Goal: Information Seeking & Learning: Learn about a topic

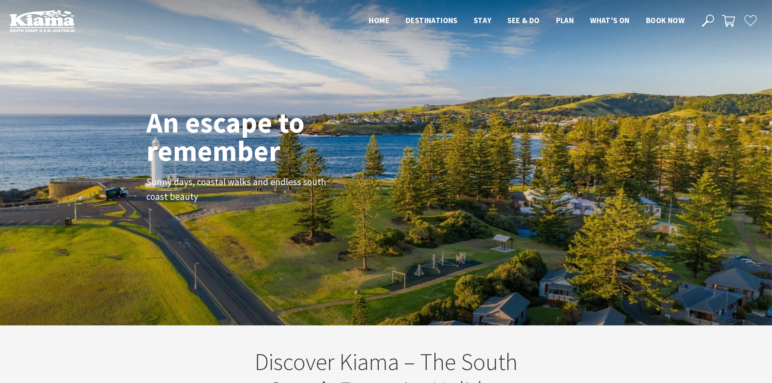
scroll to position [131, 778]
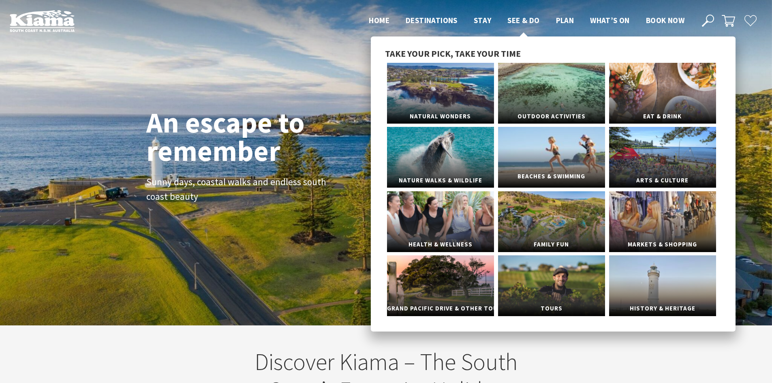
click at [546, 140] on link "Beaches & Swimming" at bounding box center [551, 157] width 107 height 61
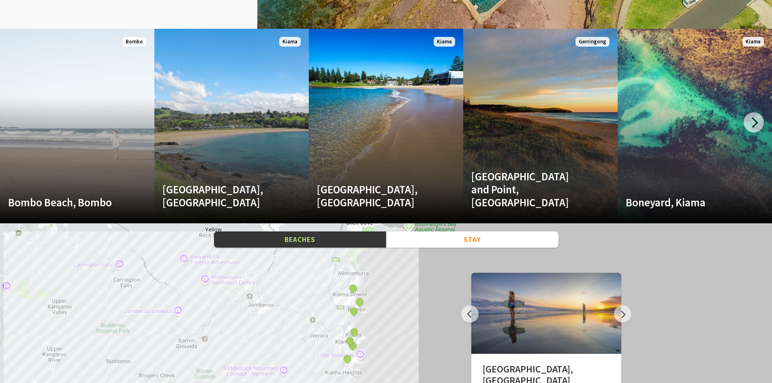
scroll to position [1095, 0]
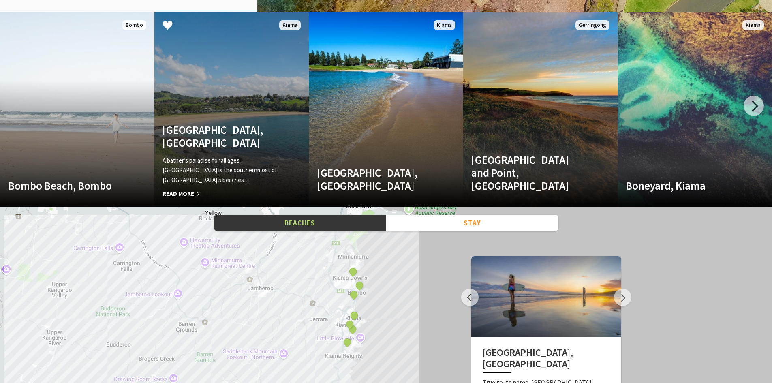
click at [249, 108] on link "[GEOGRAPHIC_DATA], [GEOGRAPHIC_DATA] A bather’s paradise for all ages. [GEOGRAP…" at bounding box center [231, 109] width 154 height 195
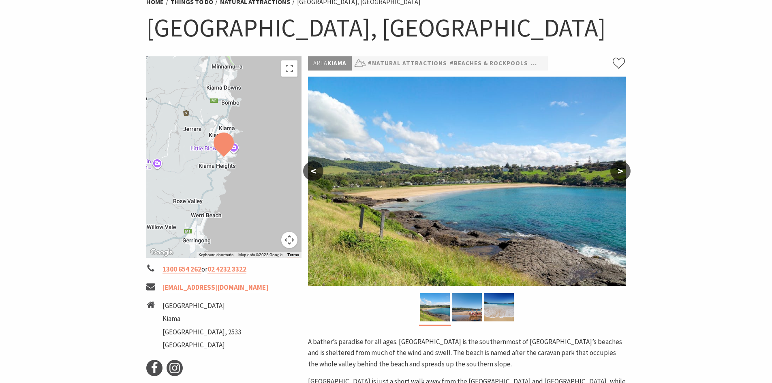
scroll to position [81, 0]
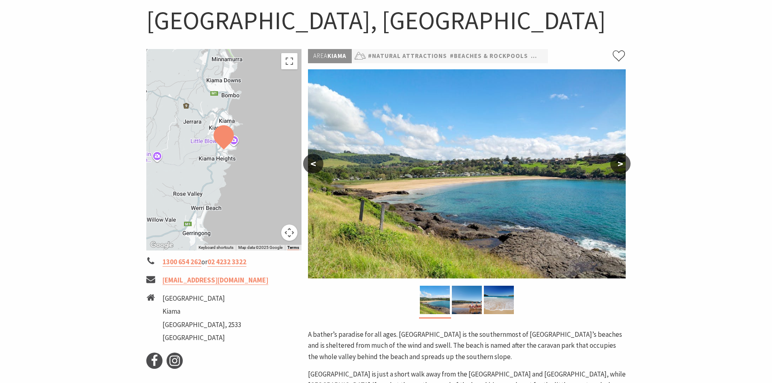
click at [621, 165] on button ">" at bounding box center [621, 163] width 20 height 19
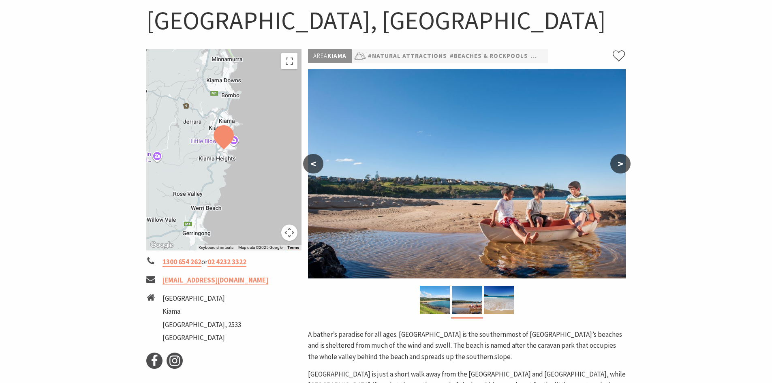
click at [621, 165] on button ">" at bounding box center [621, 163] width 20 height 19
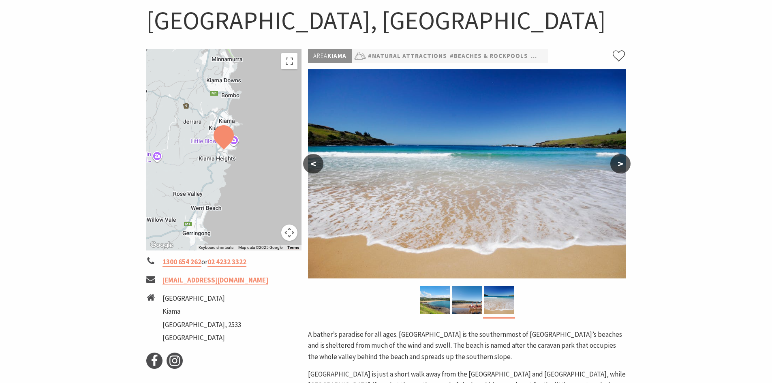
click at [621, 165] on button ">" at bounding box center [621, 163] width 20 height 19
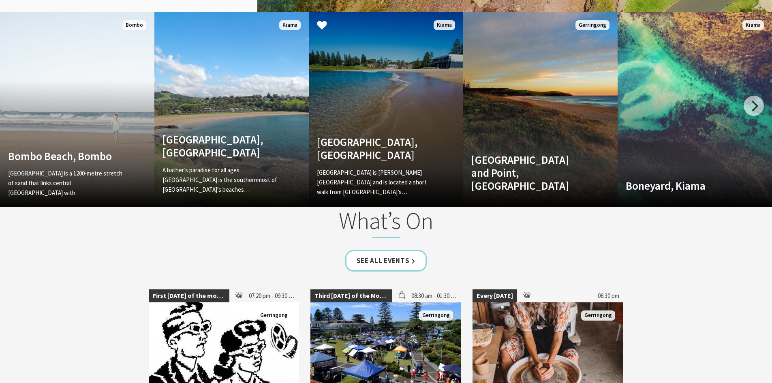
scroll to position [298, 782]
click at [368, 119] on link "Surf Beach, Kiama Surf Beach is Kiama’s main beach and is located a short walk …" at bounding box center [386, 109] width 154 height 195
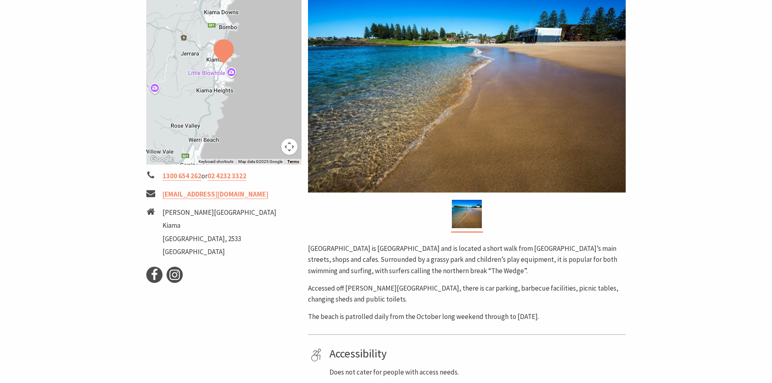
scroll to position [122, 0]
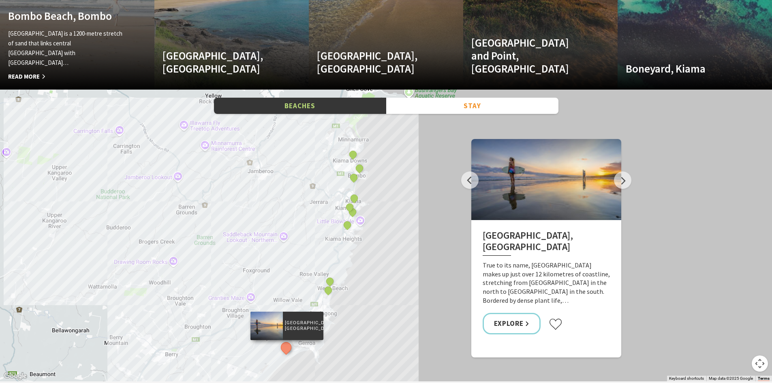
scroll to position [1297, 0]
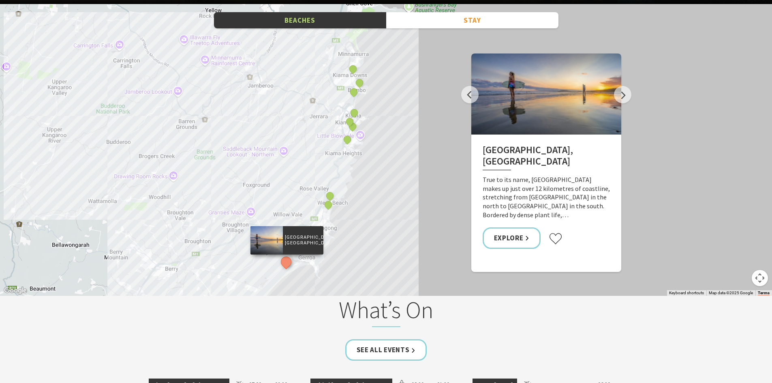
click at [559, 117] on div at bounding box center [547, 94] width 150 height 81
click at [619, 99] on button "Next" at bounding box center [622, 94] width 17 height 17
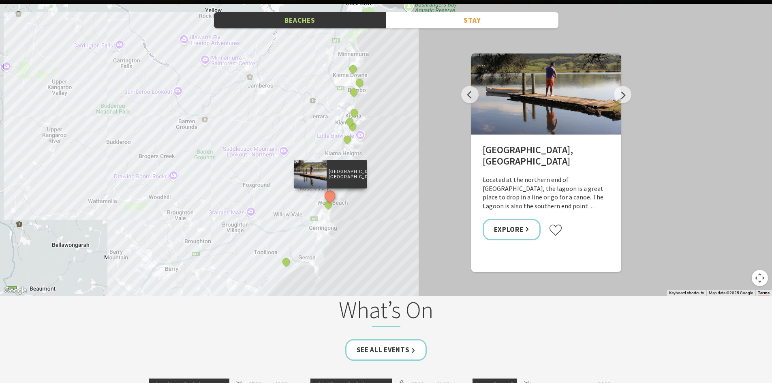
click at [614, 103] on div at bounding box center [547, 94] width 150 height 81
